Goal: Transaction & Acquisition: Purchase product/service

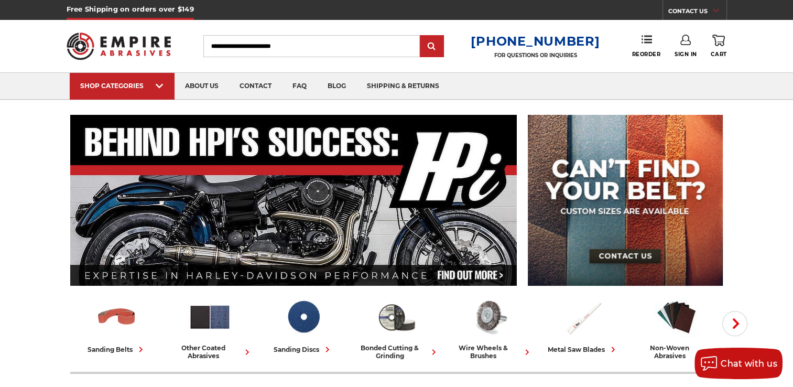
type input "**********"
click at [676, 46] on link "Sign In" at bounding box center [685, 46] width 23 height 23
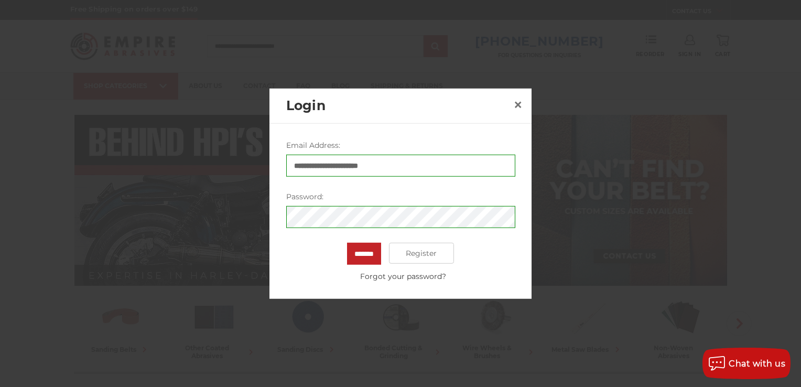
click at [342, 256] on div "******* Register Forgot your password?" at bounding box center [400, 262] width 229 height 39
click at [350, 256] on input "*******" at bounding box center [364, 254] width 34 height 22
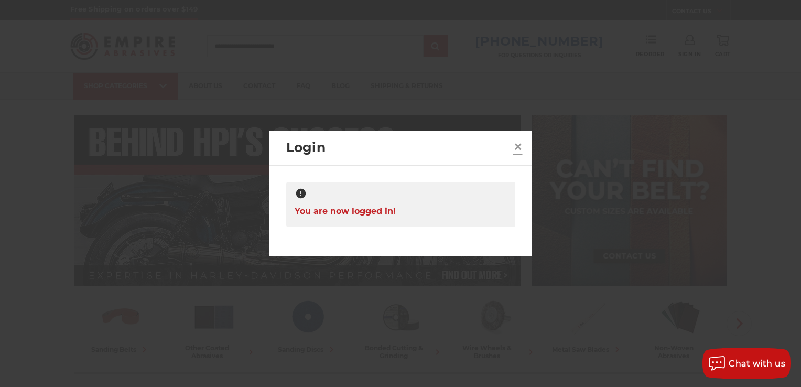
click at [520, 147] on span "×" at bounding box center [517, 146] width 9 height 20
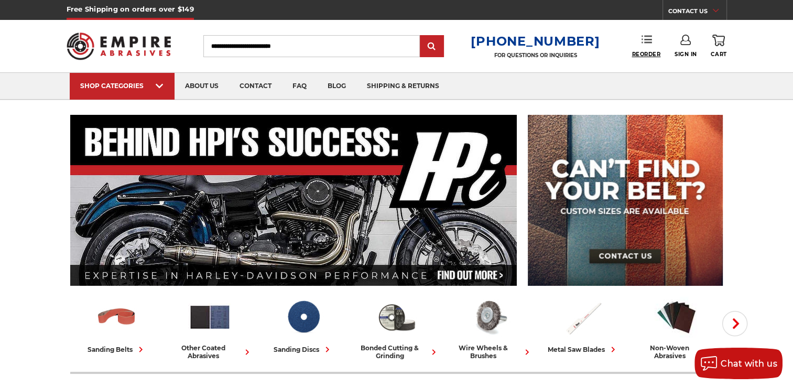
click at [647, 51] on span "Reorder" at bounding box center [645, 54] width 29 height 7
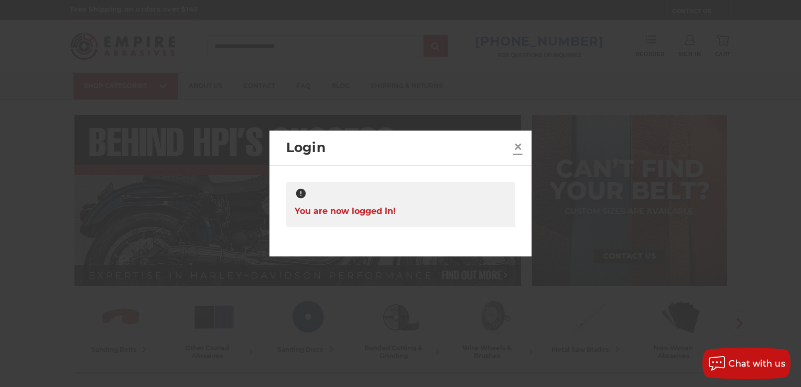
click at [513, 145] on span "×" at bounding box center [517, 146] width 9 height 20
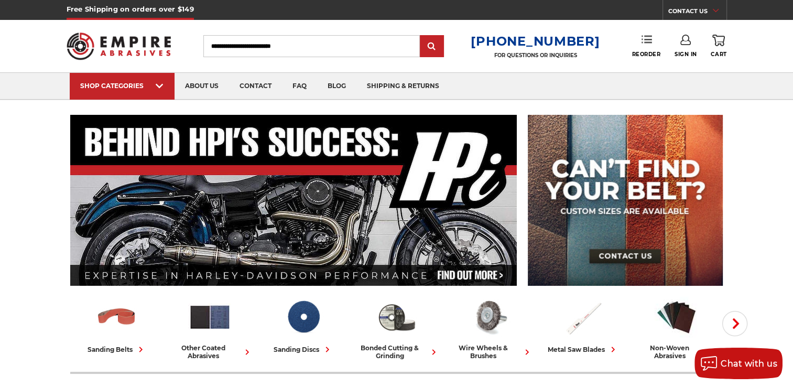
click at [645, 37] on icon at bounding box center [646, 39] width 10 height 10
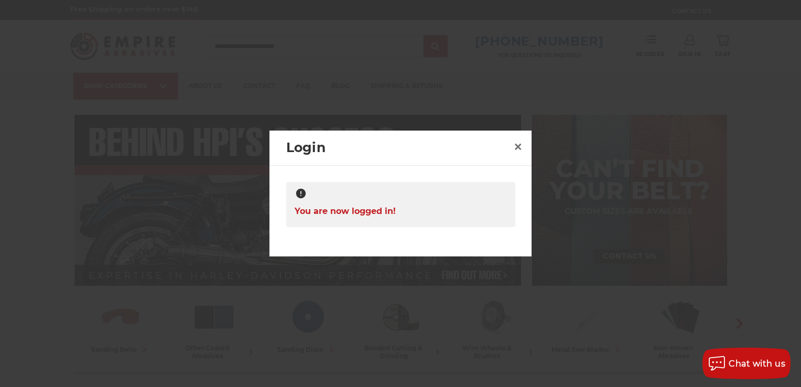
click at [359, 215] on span "You are now logged in!" at bounding box center [345, 211] width 101 height 20
click at [516, 141] on span "×" at bounding box center [517, 146] width 9 height 20
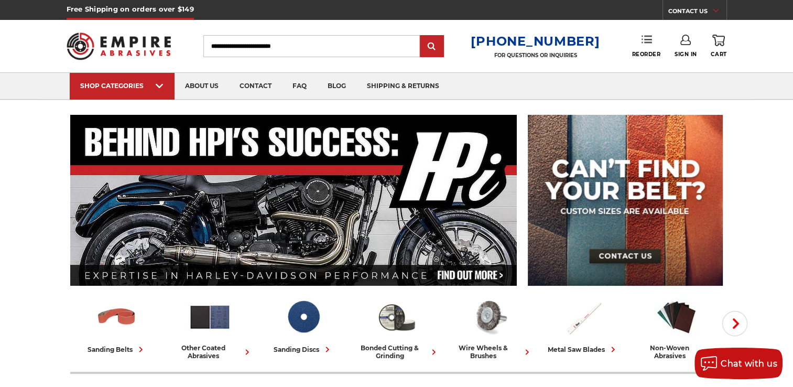
click at [635, 50] on link "Reorder" at bounding box center [645, 46] width 29 height 23
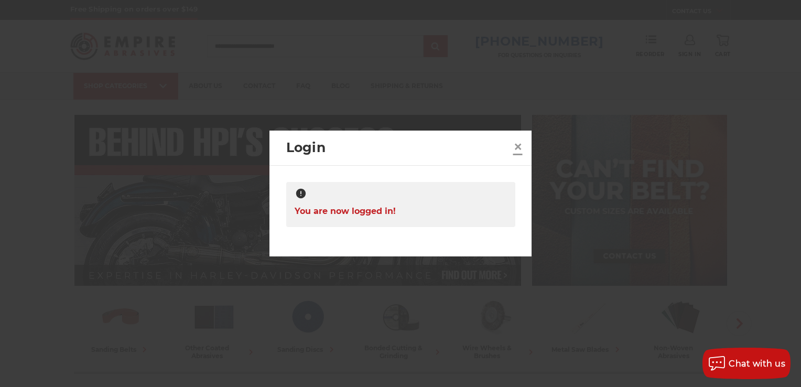
click at [515, 147] on span "×" at bounding box center [517, 146] width 9 height 20
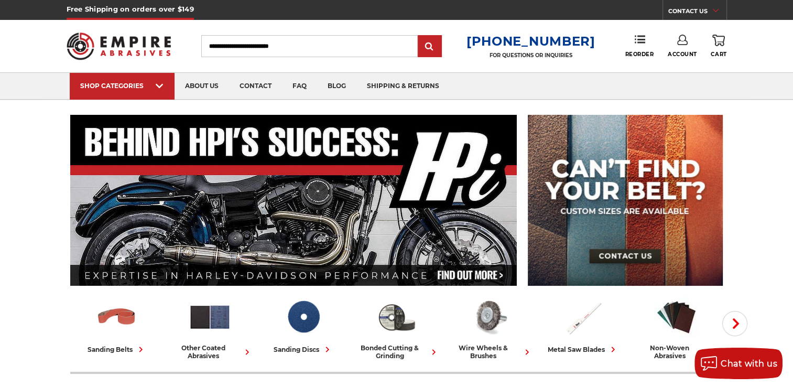
click at [678, 44] on use at bounding box center [682, 40] width 10 height 10
click at [646, 52] on span "Reorder" at bounding box center [639, 54] width 29 height 7
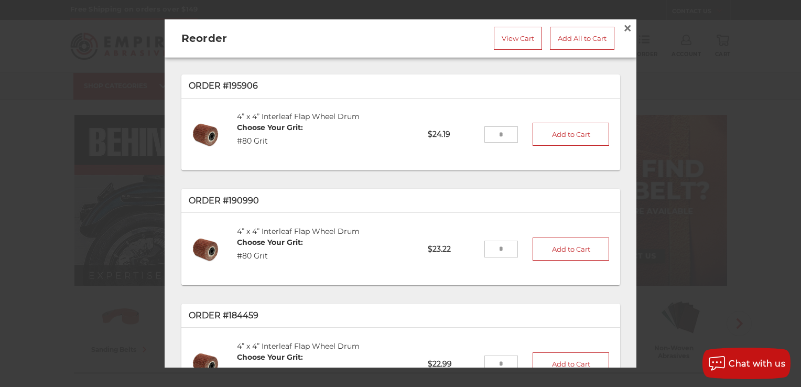
drag, startPoint x: 495, startPoint y: 132, endPoint x: 466, endPoint y: 131, distance: 28.8
click at [466, 131] on li "4” x 4” Interleaf Flap Wheel Drum Choose Your Grit: #80 Grit DRM4IL80 $24.19 Ad…" at bounding box center [401, 134] width 424 height 61
type input "*"
click at [537, 136] on button "Add to Cart" at bounding box center [570, 134] width 77 height 23
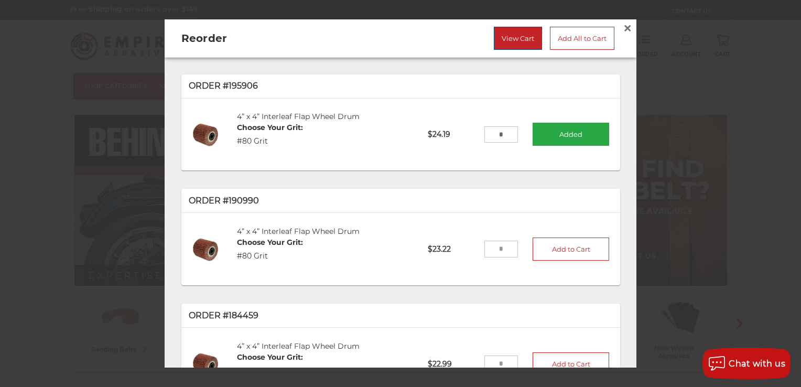
click at [518, 43] on link "View Cart" at bounding box center [518, 38] width 48 height 23
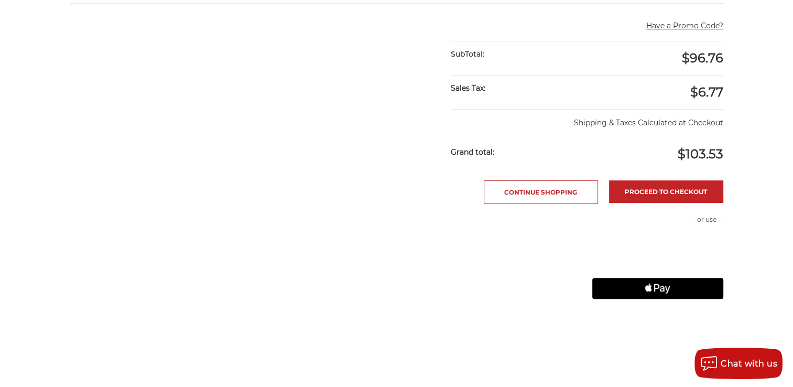
scroll to position [314, 0]
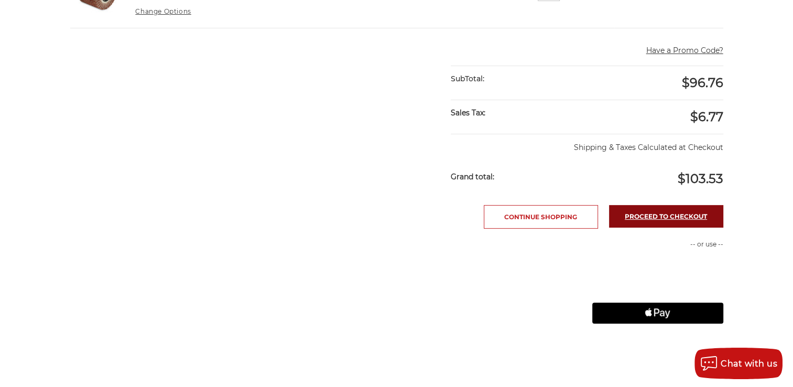
click at [633, 205] on link "Proceed to checkout" at bounding box center [666, 216] width 114 height 23
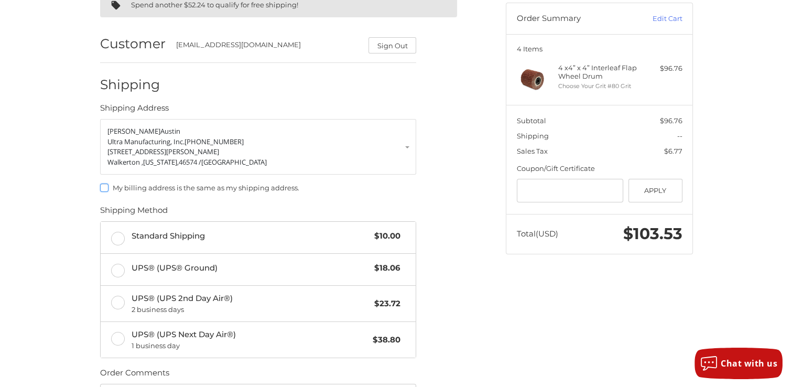
scroll to position [157, 0]
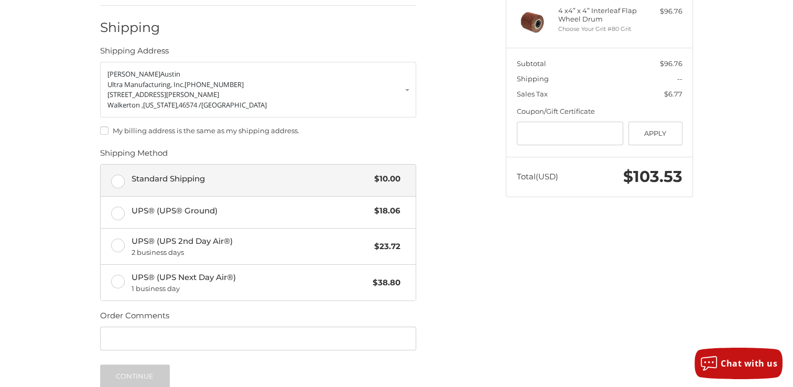
click at [114, 179] on label "Standard Shipping $10.00" at bounding box center [258, 180] width 315 height 31
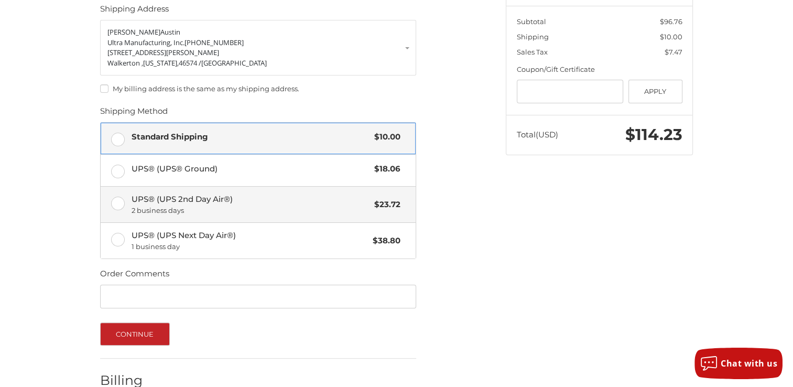
scroll to position [259, 0]
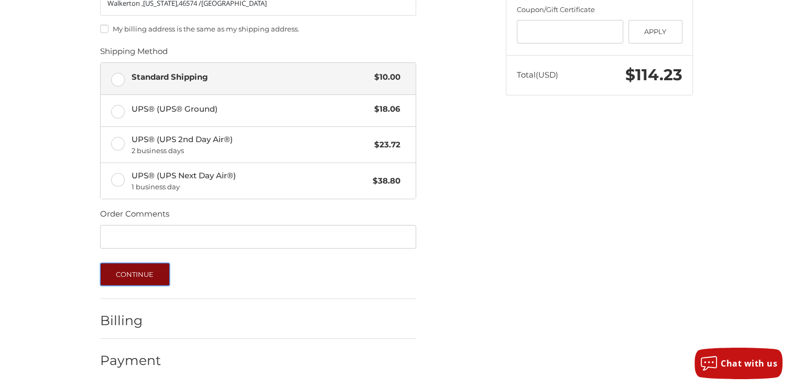
click at [124, 276] on button "Continue" at bounding box center [135, 274] width 70 height 23
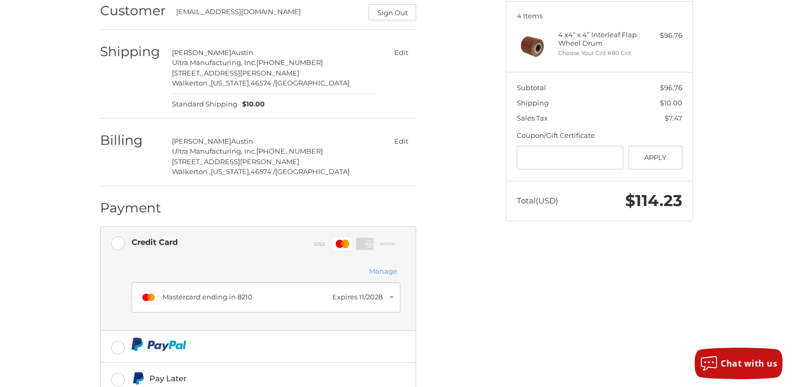
scroll to position [151, 0]
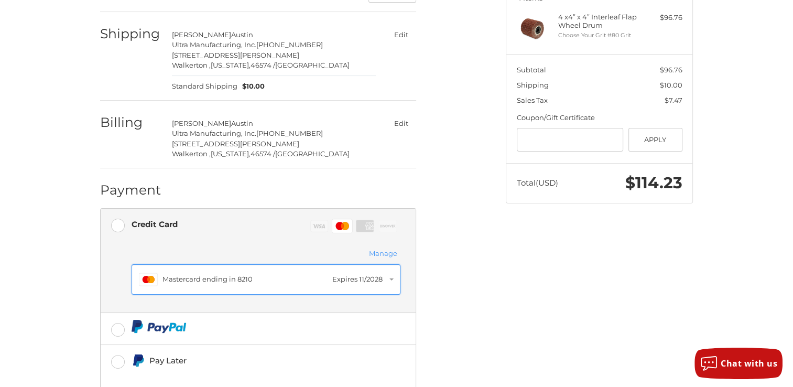
click at [164, 274] on div "Mastercard ending in 8210" at bounding box center [244, 279] width 165 height 10
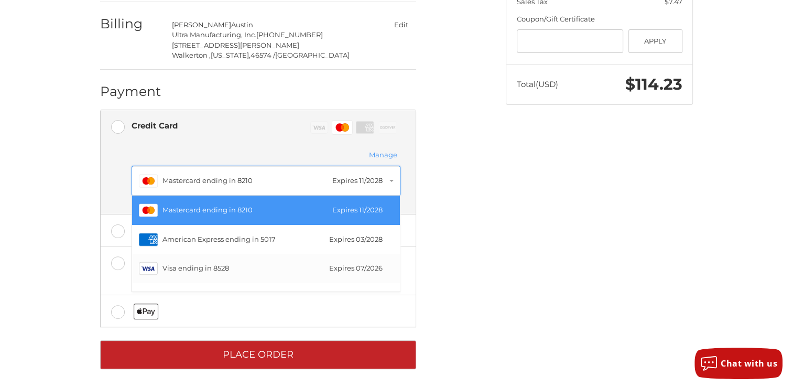
scroll to position [253, 0]
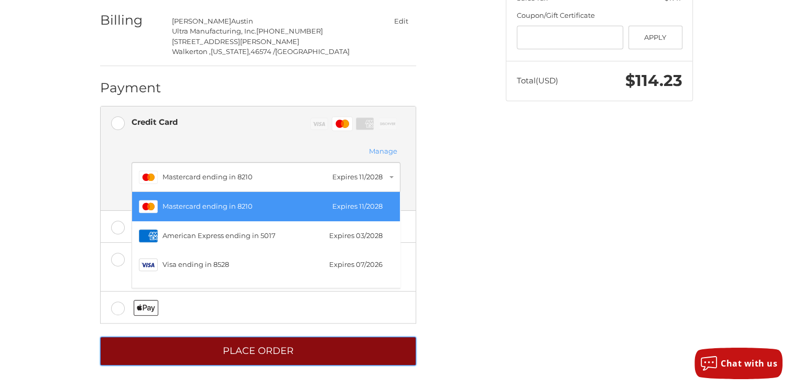
click at [219, 343] on button "Place Order" at bounding box center [258, 350] width 316 height 29
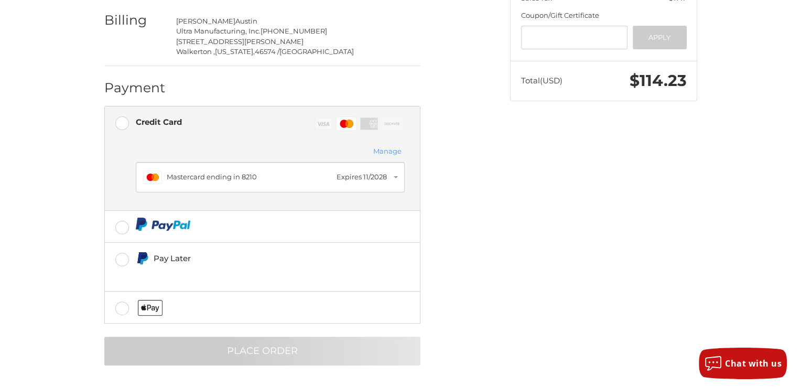
scroll to position [0, 0]
